Goal: Check status

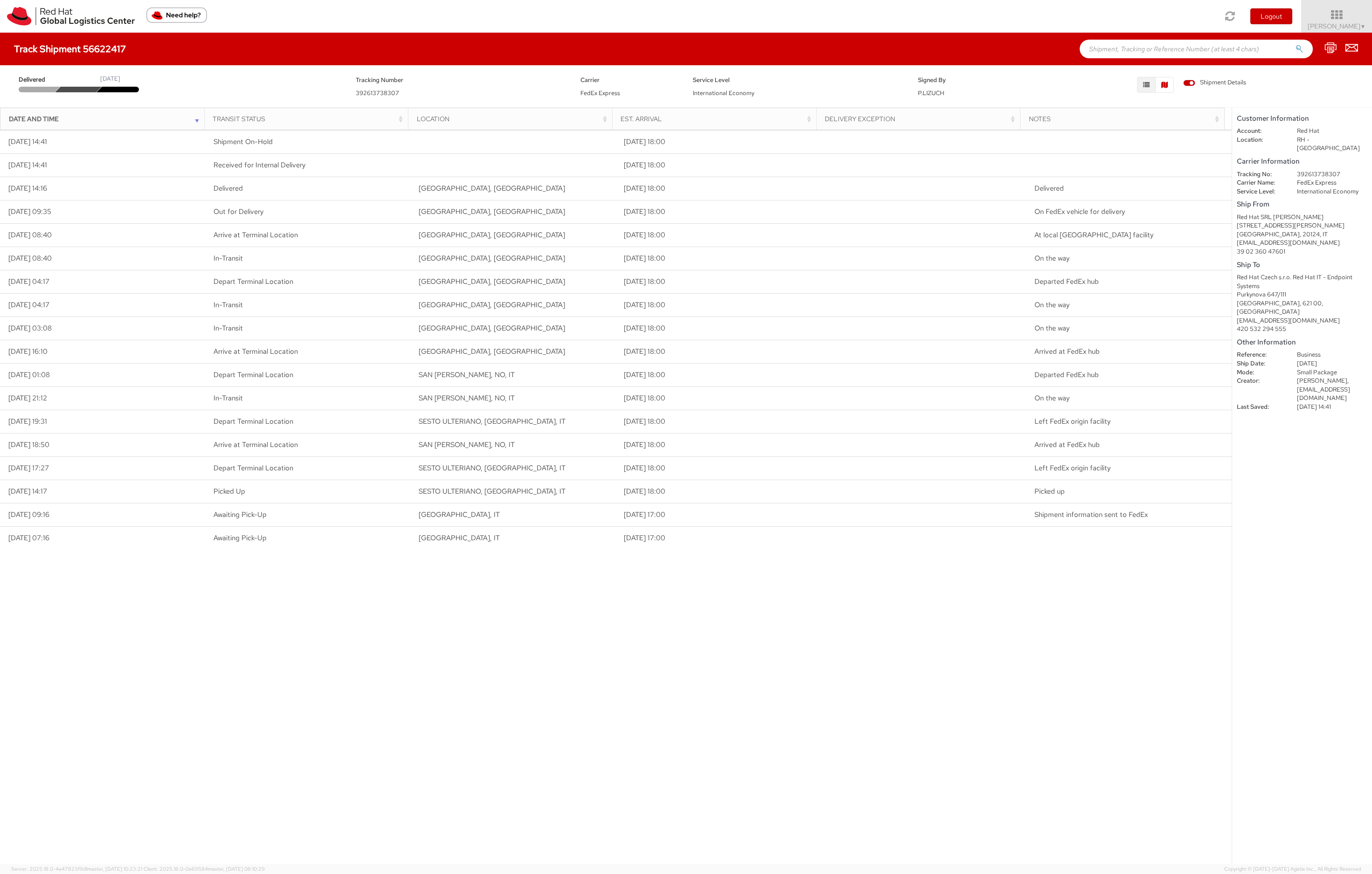
click at [1170, 84] on button "button" at bounding box center [1164, 85] width 19 height 16
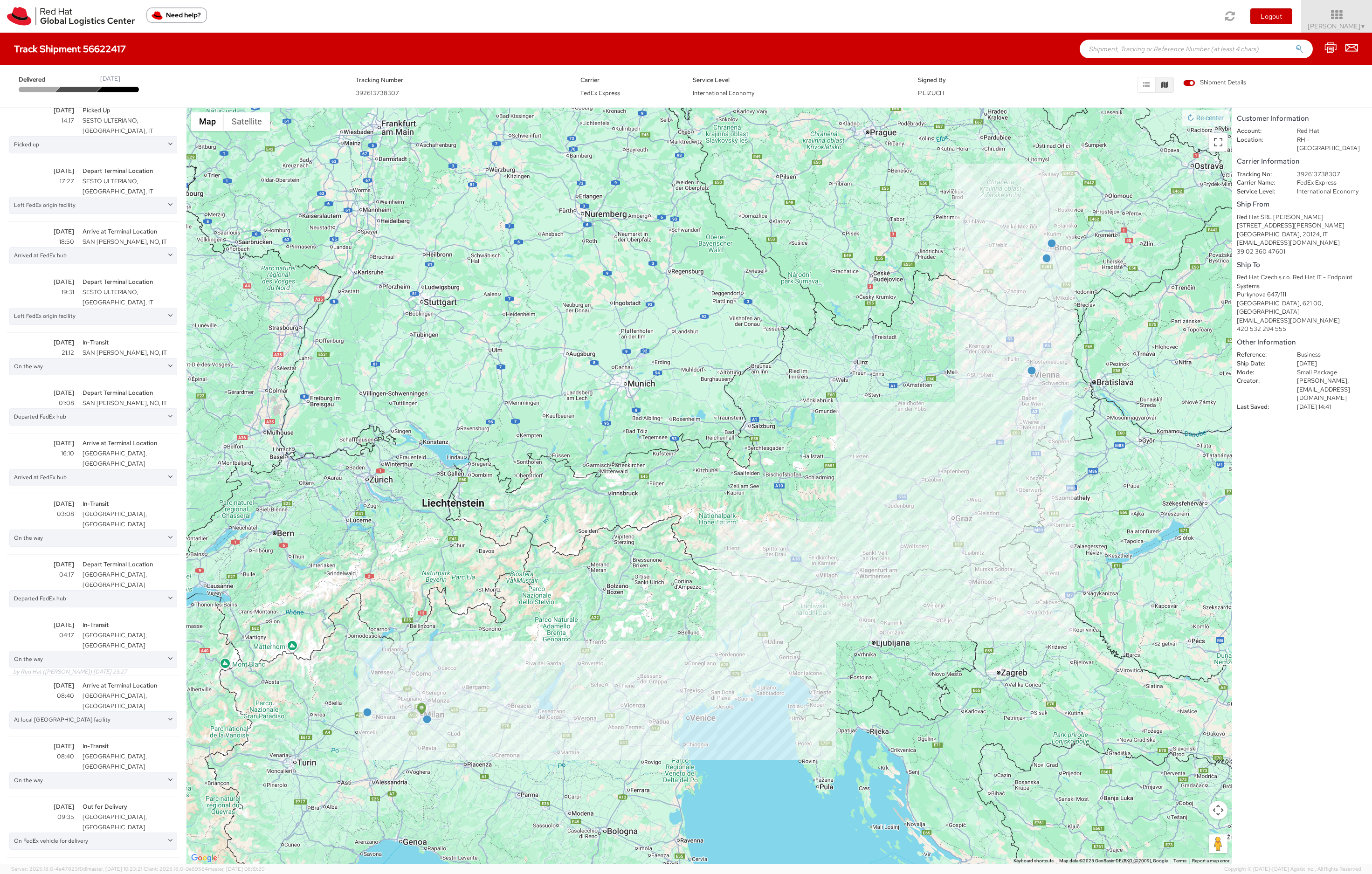
scroll to position [107, 0]
